Goal: Task Accomplishment & Management: Manage account settings

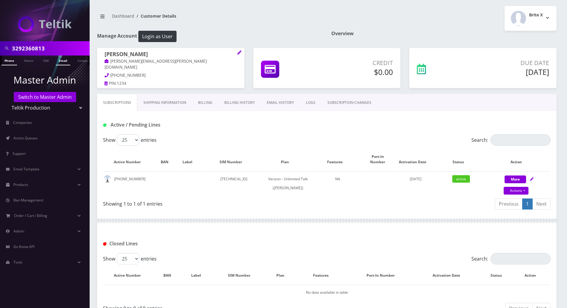
scroll to position [221, 0]
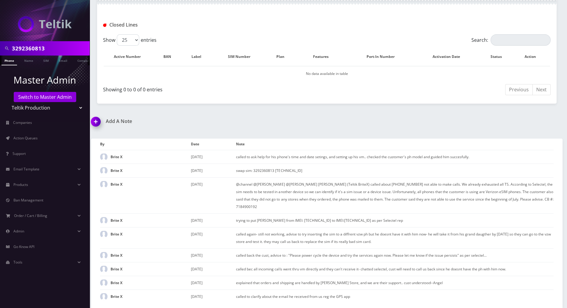
drag, startPoint x: 53, startPoint y: 51, endPoint x: -3, endPoint y: 48, distance: 56.5
click at [0, 48] on html "3292360813 Phone Name SIM Email Company Customer Master Admin Switch to Master …" at bounding box center [283, 44] width 567 height 527
click at [53, 46] on input "text" at bounding box center [50, 48] width 76 height 11
paste input "Hanna"
type input "[PERSON_NAME]"
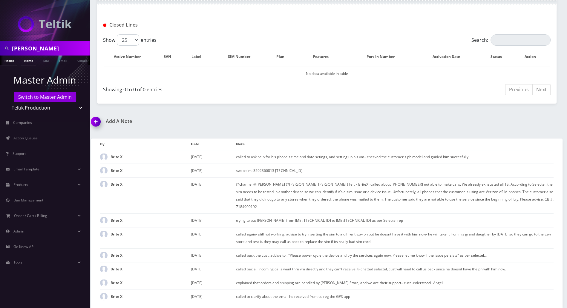
click at [30, 59] on link "Name" at bounding box center [28, 61] width 15 height 10
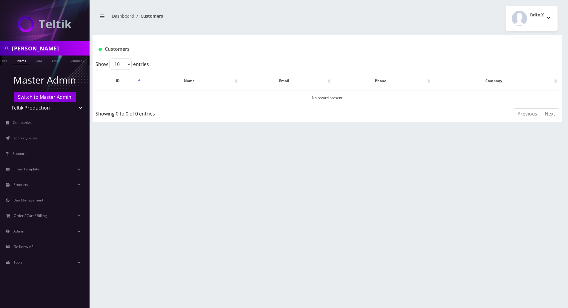
scroll to position [0, 14]
click at [67, 49] on input "[PERSON_NAME]" at bounding box center [50, 48] width 76 height 11
type input "Hanna Jesserjee"
click at [38, 139] on span "Action Queues" at bounding box center [25, 138] width 24 height 5
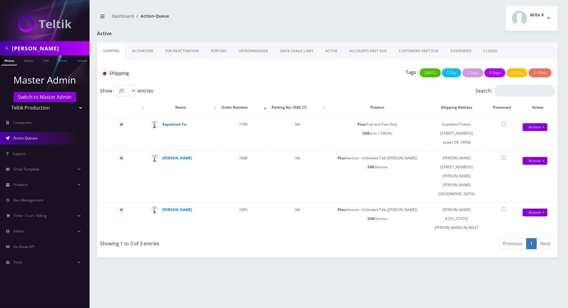
click at [143, 51] on link "Activation" at bounding box center [142, 50] width 33 height 17
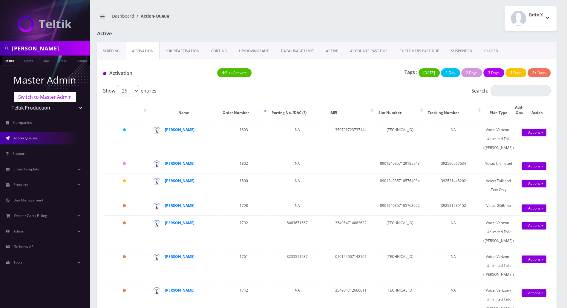
click at [62, 97] on link "Switch to Master Admin" at bounding box center [45, 97] width 62 height 10
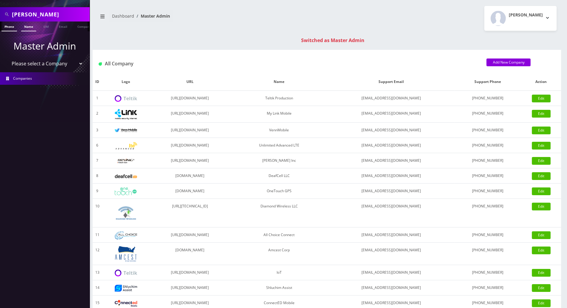
click at [28, 26] on link "Name" at bounding box center [28, 27] width 15 height 10
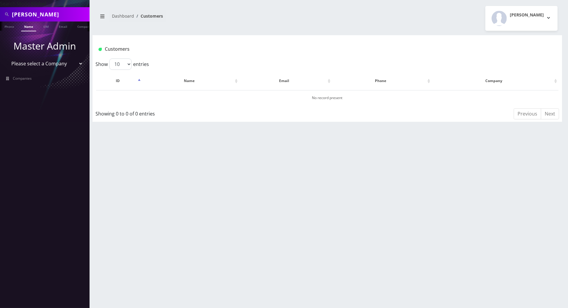
click at [24, 27] on link "Name" at bounding box center [28, 27] width 15 height 10
click at [6, 26] on link "Phone" at bounding box center [9, 27] width 16 height 10
click at [53, 13] on input "[PERSON_NAME]" at bounding box center [50, 14] width 76 height 11
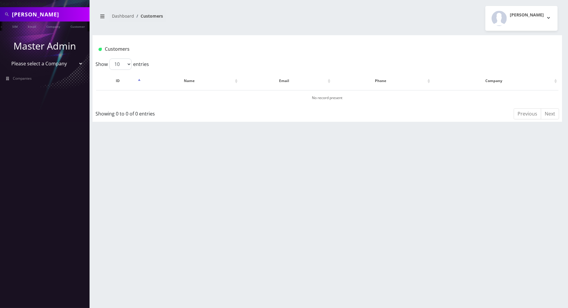
click at [41, 63] on select "Please select a Company Teltik Production My Link Mobile VennMobile Unlimited A…" at bounding box center [45, 63] width 76 height 11
select select "15"
click at [7, 58] on select "Please select a Company Teltik Production My Link Mobile VennMobile Unlimited A…" at bounding box center [45, 63] width 76 height 11
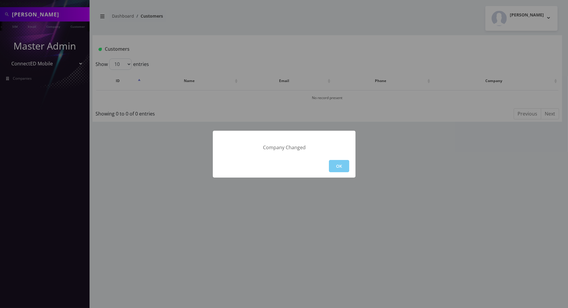
click at [336, 168] on button "OK" at bounding box center [339, 166] width 20 height 12
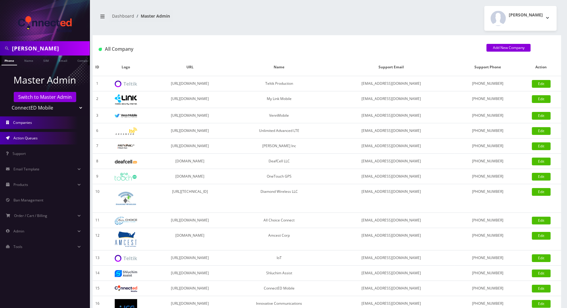
click at [28, 138] on span "Action Queues" at bounding box center [25, 138] width 24 height 5
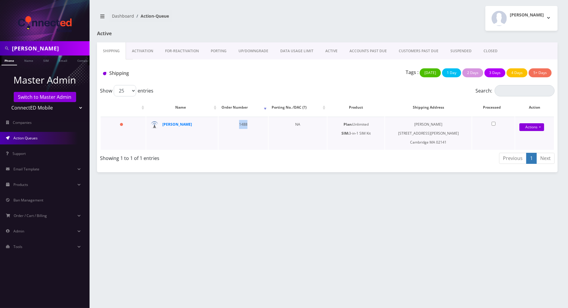
drag, startPoint x: 250, startPoint y: 125, endPoint x: 237, endPoint y: 124, distance: 13.8
click at [237, 124] on td "1488" at bounding box center [244, 133] width 50 height 33
click at [326, 211] on div "Hanna Jesser Phone Name SIM Email Company Customer Dashboard Action-Queue Andie…" at bounding box center [328, 154] width 482 height 308
click at [180, 124] on strong "Hanna Jafferjee" at bounding box center [178, 124] width 30 height 5
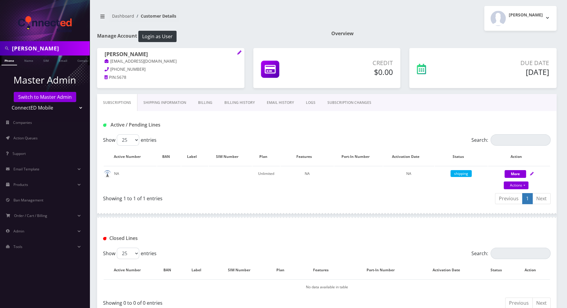
click at [167, 101] on link "Shipping Information" at bounding box center [164, 102] width 55 height 17
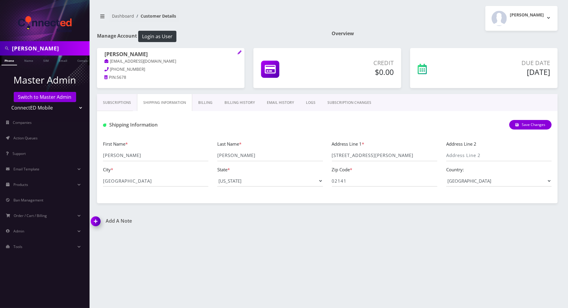
drag, startPoint x: 115, startPoint y: 100, endPoint x: 131, endPoint y: 111, distance: 19.9
click at [115, 100] on link "Subscriptions" at bounding box center [117, 102] width 40 height 17
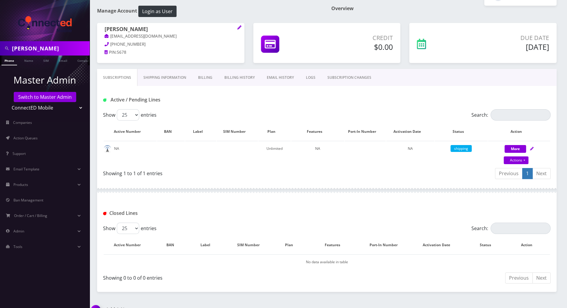
scroll to position [37, 0]
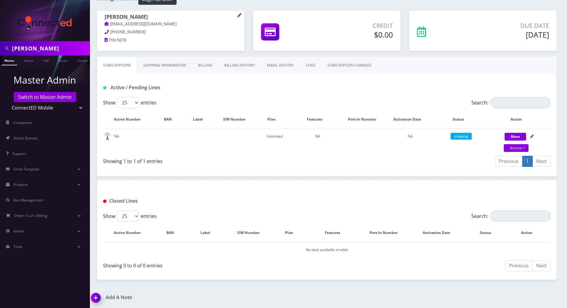
drag, startPoint x: 269, startPoint y: 63, endPoint x: 262, endPoint y: 88, distance: 25.2
click at [269, 63] on link "EMAIL HISTORY" at bounding box center [280, 65] width 39 height 17
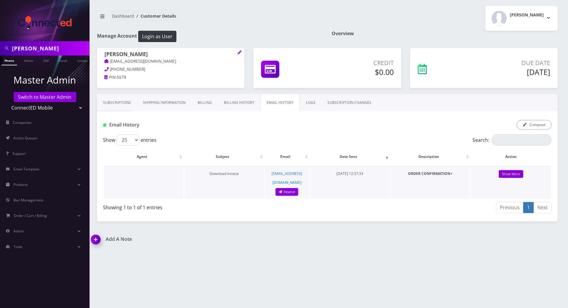
click at [420, 174] on strong "ORDER CONFIRMATION<" at bounding box center [430, 173] width 45 height 5
click at [507, 174] on link "Show More" at bounding box center [511, 174] width 24 height 8
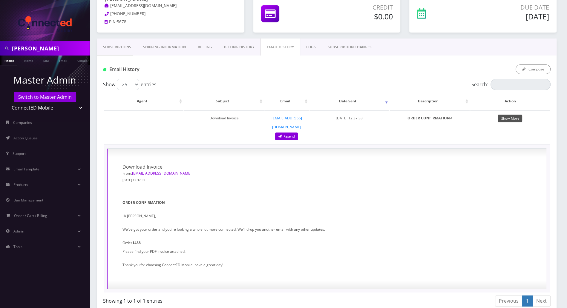
scroll to position [82, 0]
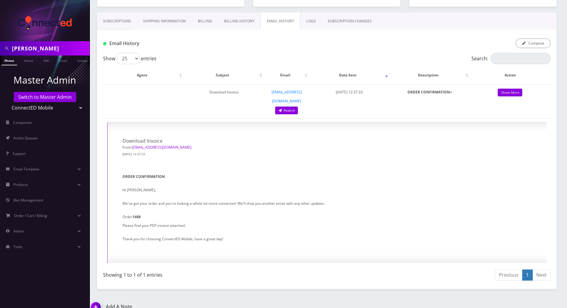
click at [554, 168] on div "Show 25 50 100 250 500 entries Search: Agent Subject Email Date Sent Descriptio…" at bounding box center [326, 168] width 459 height 230
click at [160, 21] on link "Shipping Information" at bounding box center [164, 21] width 55 height 17
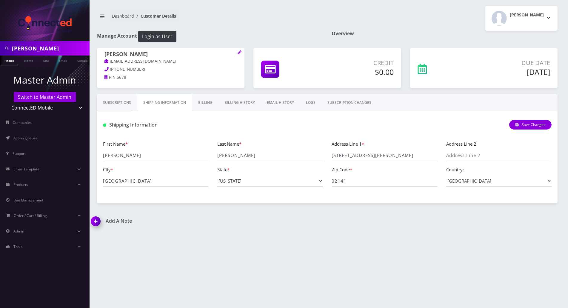
drag, startPoint x: 151, startPoint y: 54, endPoint x: 103, endPoint y: 52, distance: 48.7
click at [103, 52] on div "Hanna Jafferjee hannajafferjee@icloud.com 215-847-3834 PIN: 5678" at bounding box center [171, 66] width 148 height 37
copy h1 "Hanna Jafferjee"
click at [542, 226] on div "Add A Note *Please Enter Note Save Note By Date Note" at bounding box center [328, 225] width 482 height 14
drag, startPoint x: 55, startPoint y: 50, endPoint x: -3, endPoint y: 50, distance: 58.3
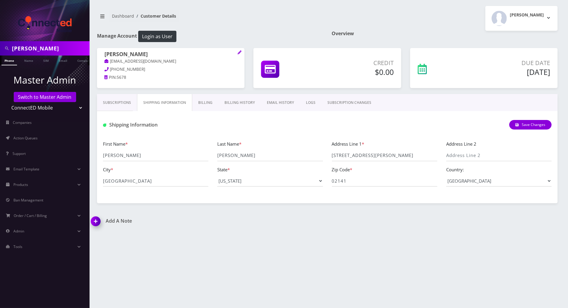
click at [0, 50] on html "Hanna Jesser Phone Name SIM Email Company Customer Master Admin Switch to Maste…" at bounding box center [284, 154] width 568 height 308
type input "5167880913"
drag, startPoint x: 51, startPoint y: 48, endPoint x: -3, endPoint y: 48, distance: 54.4
click at [0, 48] on html "5167880913 Phone Name SIM Email Company Customer Master Admin Switch to Master …" at bounding box center [284, 154] width 568 height 308
click at [47, 97] on link "Switch to Master Admin" at bounding box center [45, 97] width 62 height 10
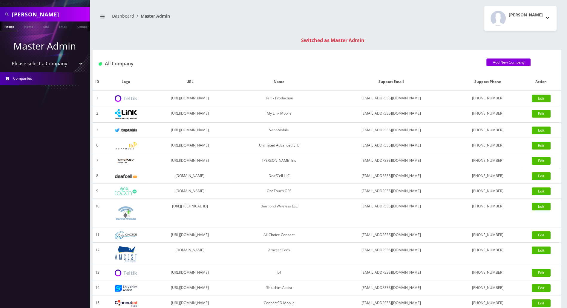
drag, startPoint x: 59, startPoint y: 16, endPoint x: -3, endPoint y: 16, distance: 62.1
click at [0, 16] on html "Search Mode: Global [PERSON_NAME] Phone Name SIM Email Company Customer Master …" at bounding box center [283, 212] width 567 height 425
paste input "5167880913"
type input "5167880913"
click at [12, 28] on link "Phone" at bounding box center [9, 27] width 16 height 10
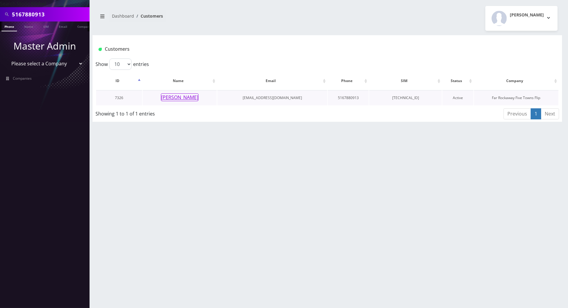
click at [165, 98] on button "[PERSON_NAME]" at bounding box center [180, 97] width 38 height 8
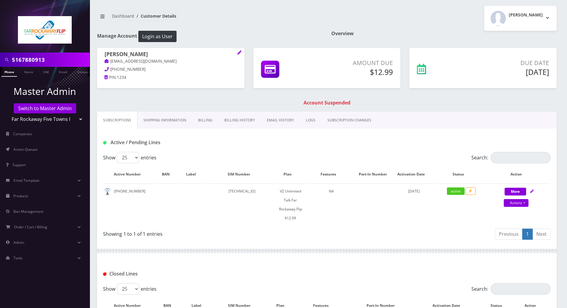
click at [198, 119] on link "Billing" at bounding box center [205, 120] width 26 height 17
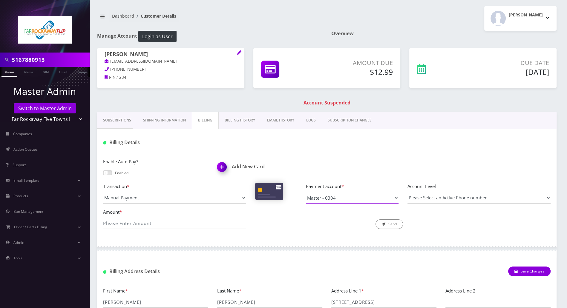
click at [369, 199] on select "Master - 0304 Visa -" at bounding box center [352, 197] width 93 height 11
click at [241, 199] on select "Manual Payment Custom Charge Manual Credit Custom Invoice" at bounding box center [174, 197] width 143 height 11
click at [103, 192] on select "Manual Payment Custom Charge Manual Credit Custom Invoice" at bounding box center [174, 197] width 143 height 11
click at [129, 223] on input "Amount *" at bounding box center [174, 223] width 143 height 11
type input "12.99"
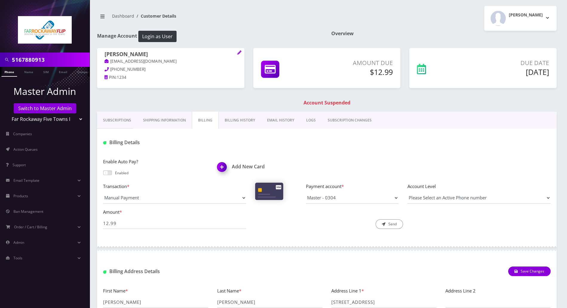
click at [226, 120] on link "Billing History" at bounding box center [240, 120] width 42 height 17
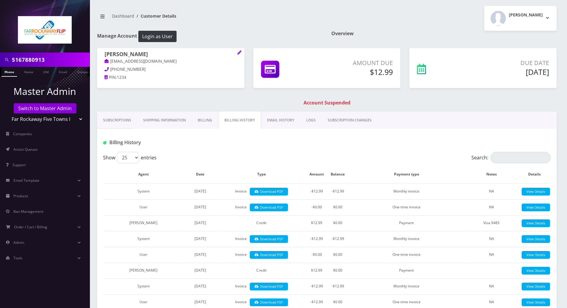
click at [199, 121] on link "Billing" at bounding box center [205, 120] width 26 height 17
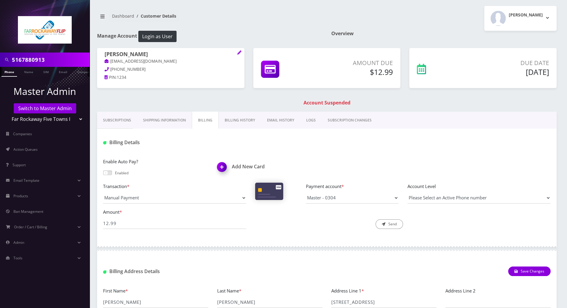
click at [107, 172] on span at bounding box center [107, 173] width 9 height 5
click at [103, 176] on input "checkbox" at bounding box center [103, 176] width 0 height 0
click at [317, 222] on div "Description * Send" at bounding box center [327, 219] width 152 height 21
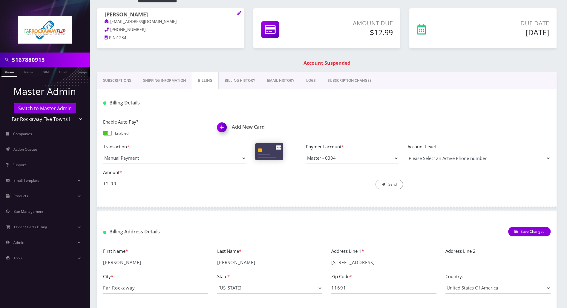
click at [482, 159] on select "Please Select an Active Phone number 5167880913" at bounding box center [478, 158] width 143 height 11
select select "177244"
click at [407, 153] on select "Please Select an Active Phone number 5167880913" at bounding box center [478, 158] width 143 height 11
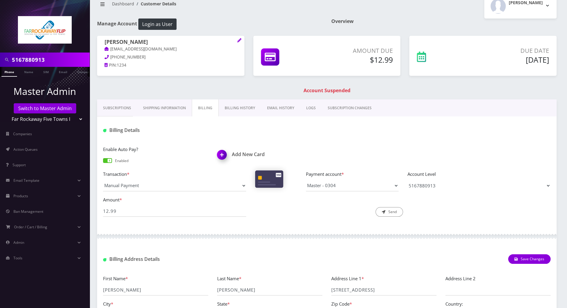
scroll to position [0, 0]
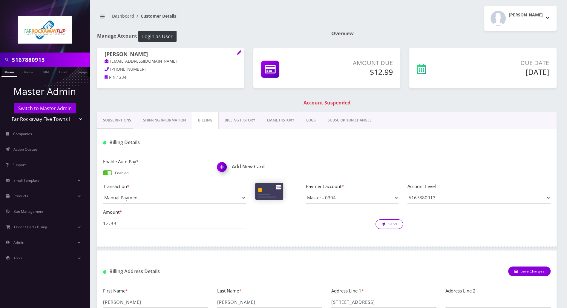
click at [386, 224] on button "Send" at bounding box center [388, 225] width 27 height 10
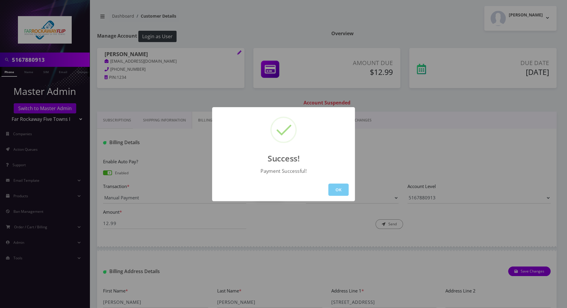
click at [335, 186] on button "OK" at bounding box center [338, 190] width 20 height 12
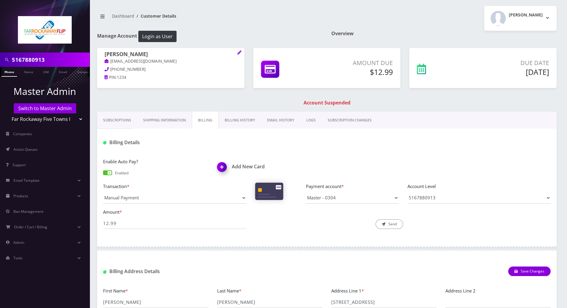
click at [10, 70] on link "Phone" at bounding box center [9, 72] width 16 height 10
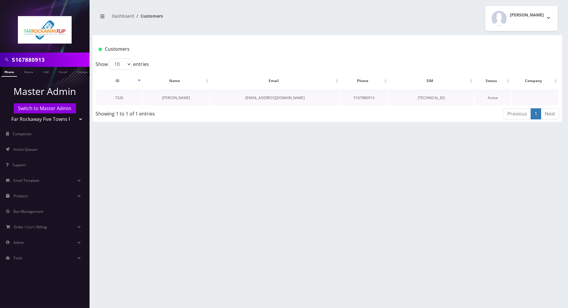
click at [174, 99] on link "[PERSON_NAME]" at bounding box center [177, 97] width 28 height 5
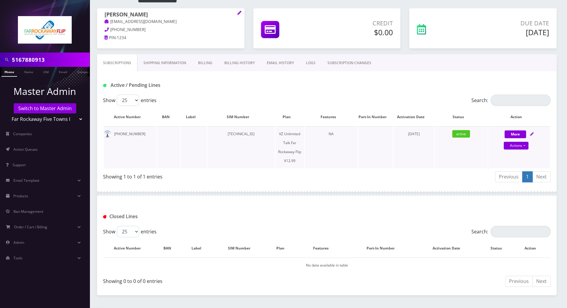
scroll to position [79, 0]
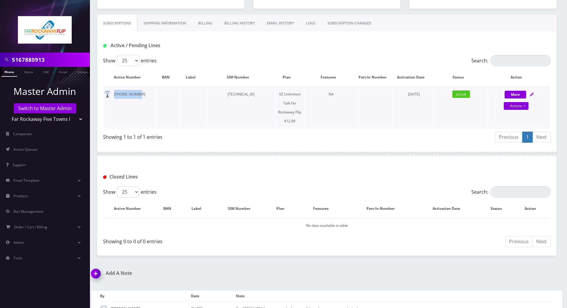
drag, startPoint x: 138, startPoint y: 94, endPoint x: 112, endPoint y: 94, distance: 26.0
click at [112, 94] on td "[PHONE_NUMBER]" at bounding box center [130, 108] width 53 height 42
copy td "[PHONE_NUMBER]"
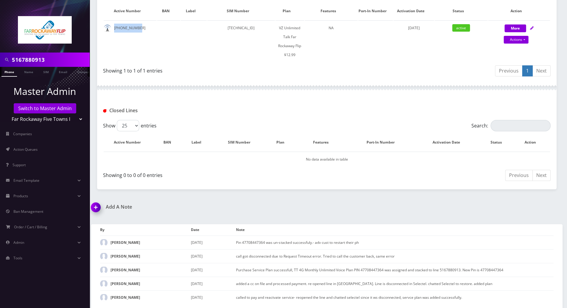
click at [94, 205] on img at bounding box center [97, 210] width 18 height 18
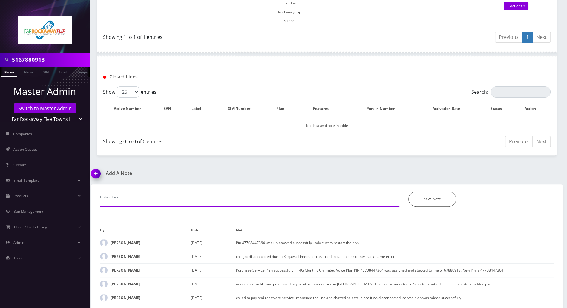
click at [156, 197] on input "text" at bounding box center [249, 197] width 299 height 11
paste input "Purchase Service Plan successfull, TT 4G Monthly Unlimited Voice Plan PIN 47796…"
type input "called to reactvate her ph- Purchase Service Plan successfull, TT 4G Monthly Un…"
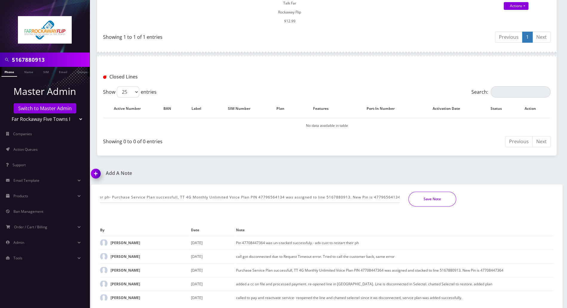
scroll to position [0, 0]
click at [421, 192] on button "Save Note" at bounding box center [432, 199] width 48 height 15
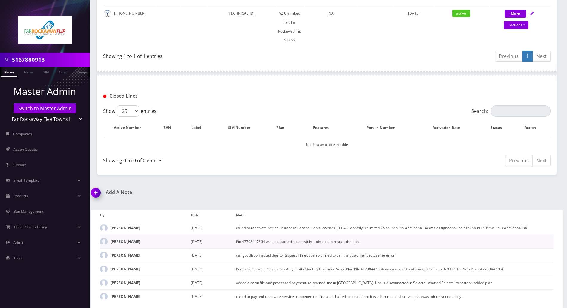
scroll to position [160, 0]
click at [545, 191] on div "Add A Note called to reactvate her ph- Purchase Service Plan successfull, TT 4G…" at bounding box center [327, 250] width 480 height 119
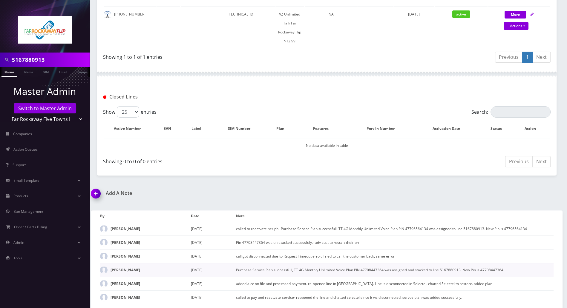
scroll to position [0, 0]
